Goal: Task Accomplishment & Management: Manage account settings

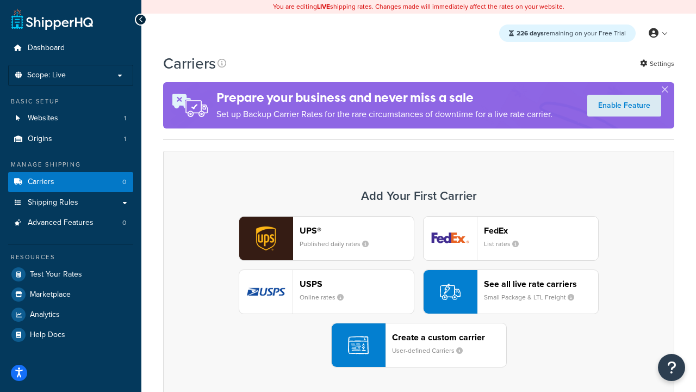
click at [419, 292] on div "UPS® Published daily rates FedEx List rates USPS Online rates See all live rate…" at bounding box center [419, 291] width 489 height 151
click at [541, 231] on header "FedEx" at bounding box center [541, 230] width 114 height 10
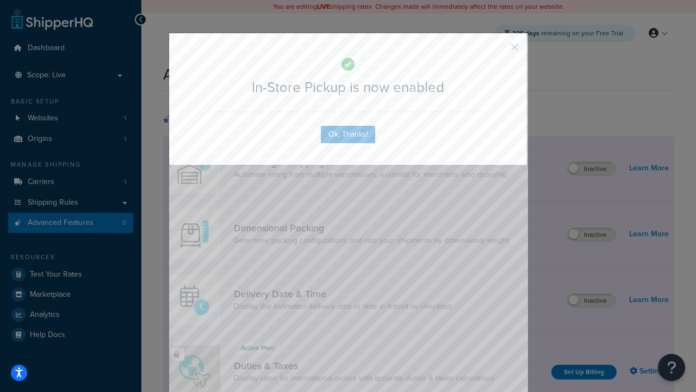
scroll to position [353, 0]
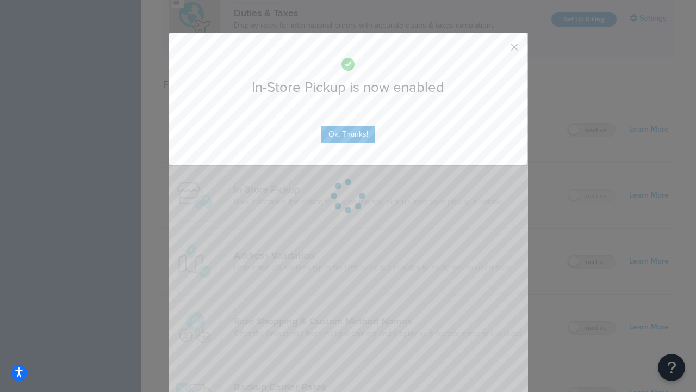
click at [498, 51] on button "button" at bounding box center [498, 51] width 3 height 3
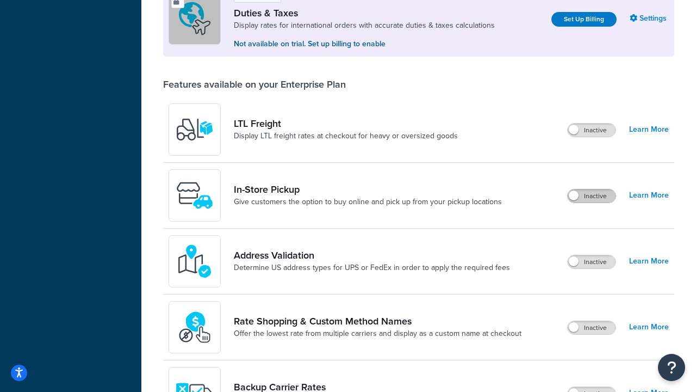
scroll to position [332, 0]
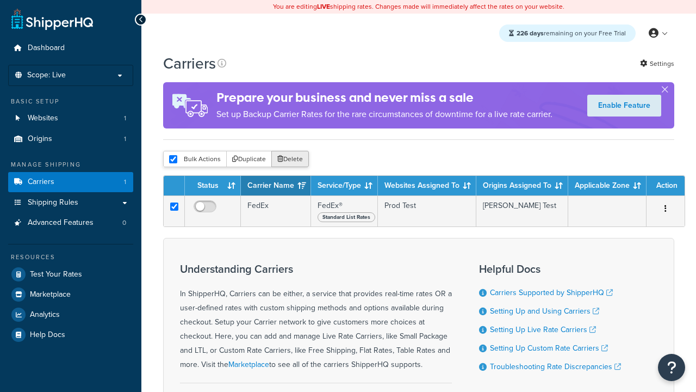
click at [289, 159] on button "Delete" at bounding box center [290, 159] width 38 height 16
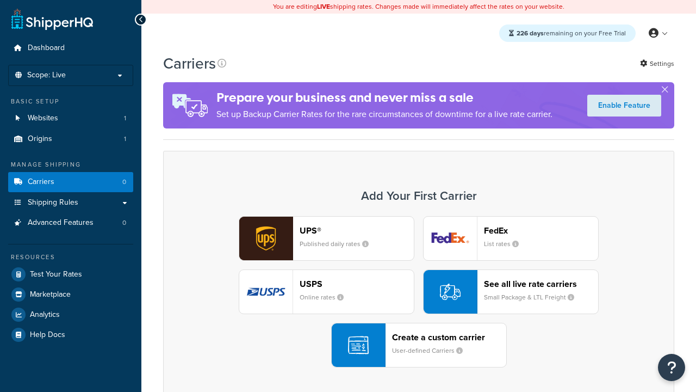
click at [419, 292] on div "UPS® Published daily rates FedEx List rates USPS Online rates See all live rate…" at bounding box center [419, 291] width 489 height 151
click at [419, 345] on small "User-defined Carriers" at bounding box center [431, 350] width 79 height 10
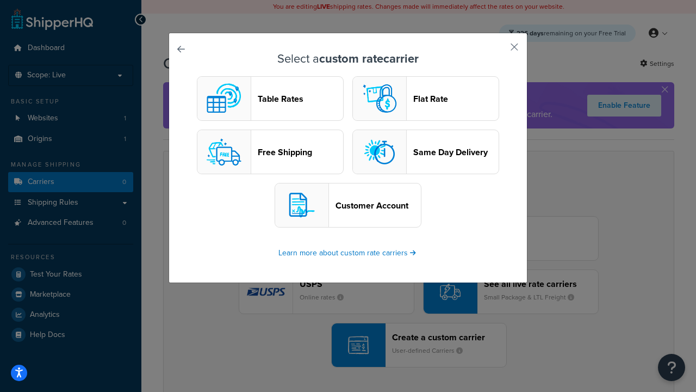
click at [270, 99] on header "Table Rates" at bounding box center [300, 99] width 85 height 10
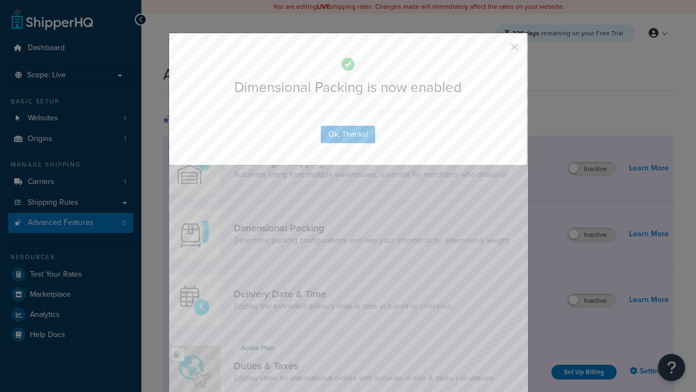
click at [498, 51] on button "button" at bounding box center [498, 51] width 3 height 3
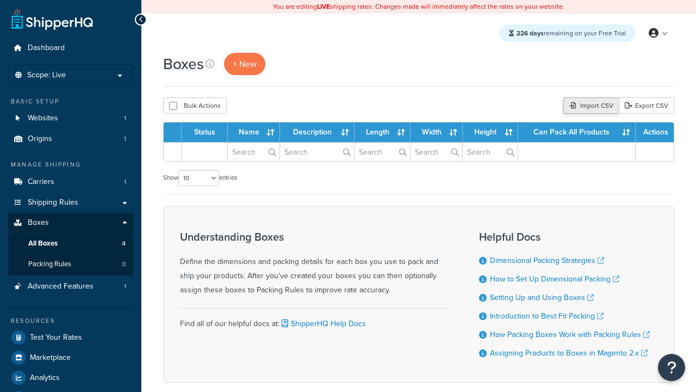
click at [590, 106] on div "Import CSV" at bounding box center [591, 105] width 55 height 16
